Goal: Information Seeking & Learning: Learn about a topic

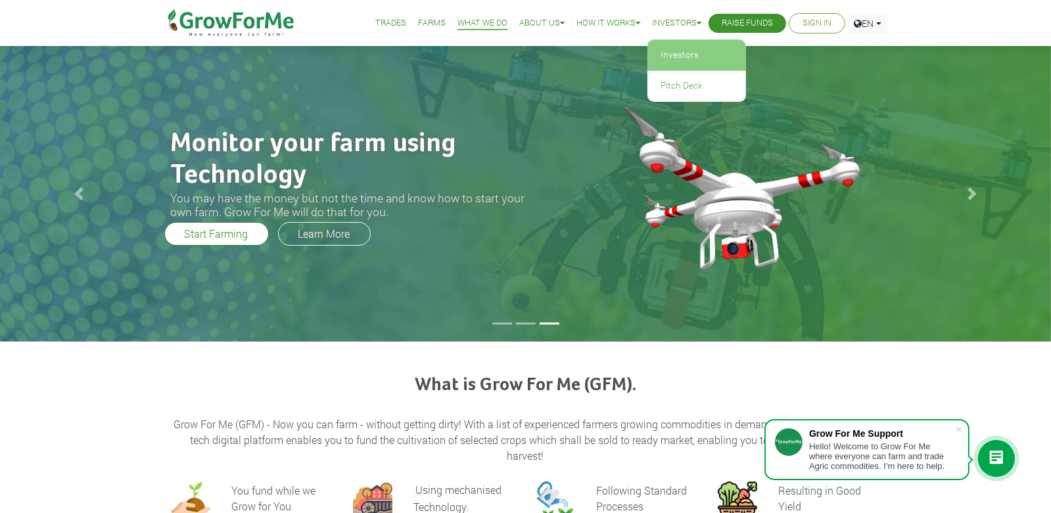
click at [682, 50] on link "Investors" at bounding box center [696, 55] width 99 height 30
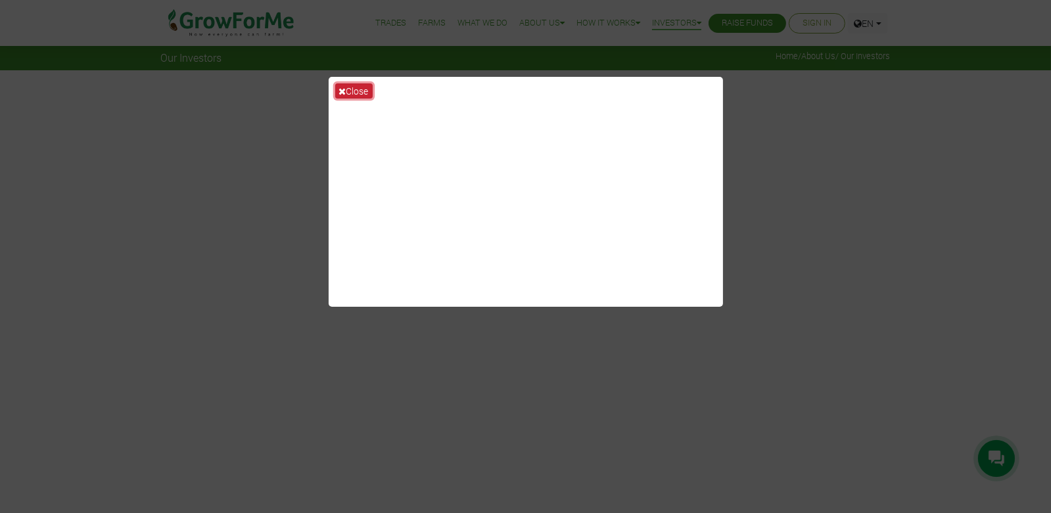
click at [346, 91] on button "Close" at bounding box center [353, 90] width 37 height 15
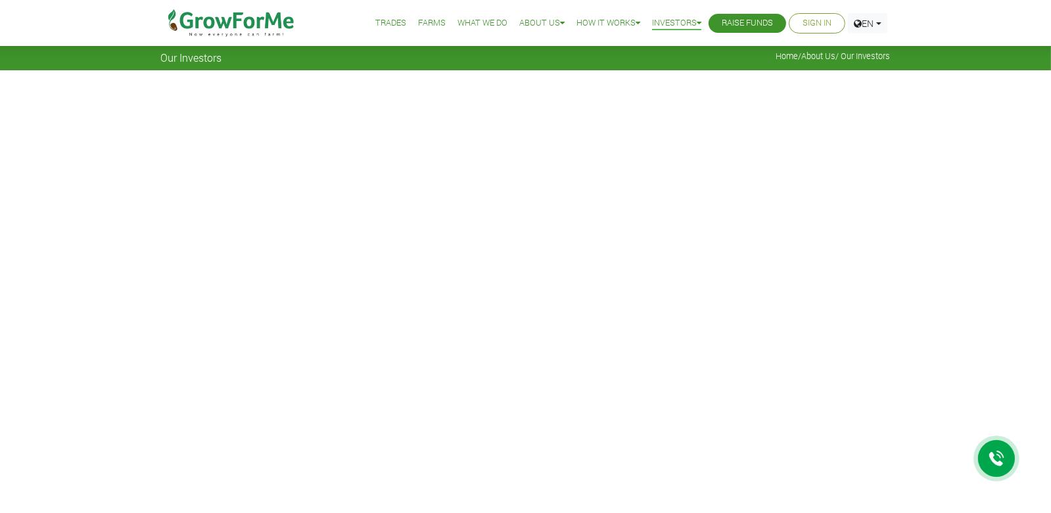
click at [380, 23] on link "Trades" at bounding box center [390, 23] width 31 height 14
